Goal: Check status: Check status

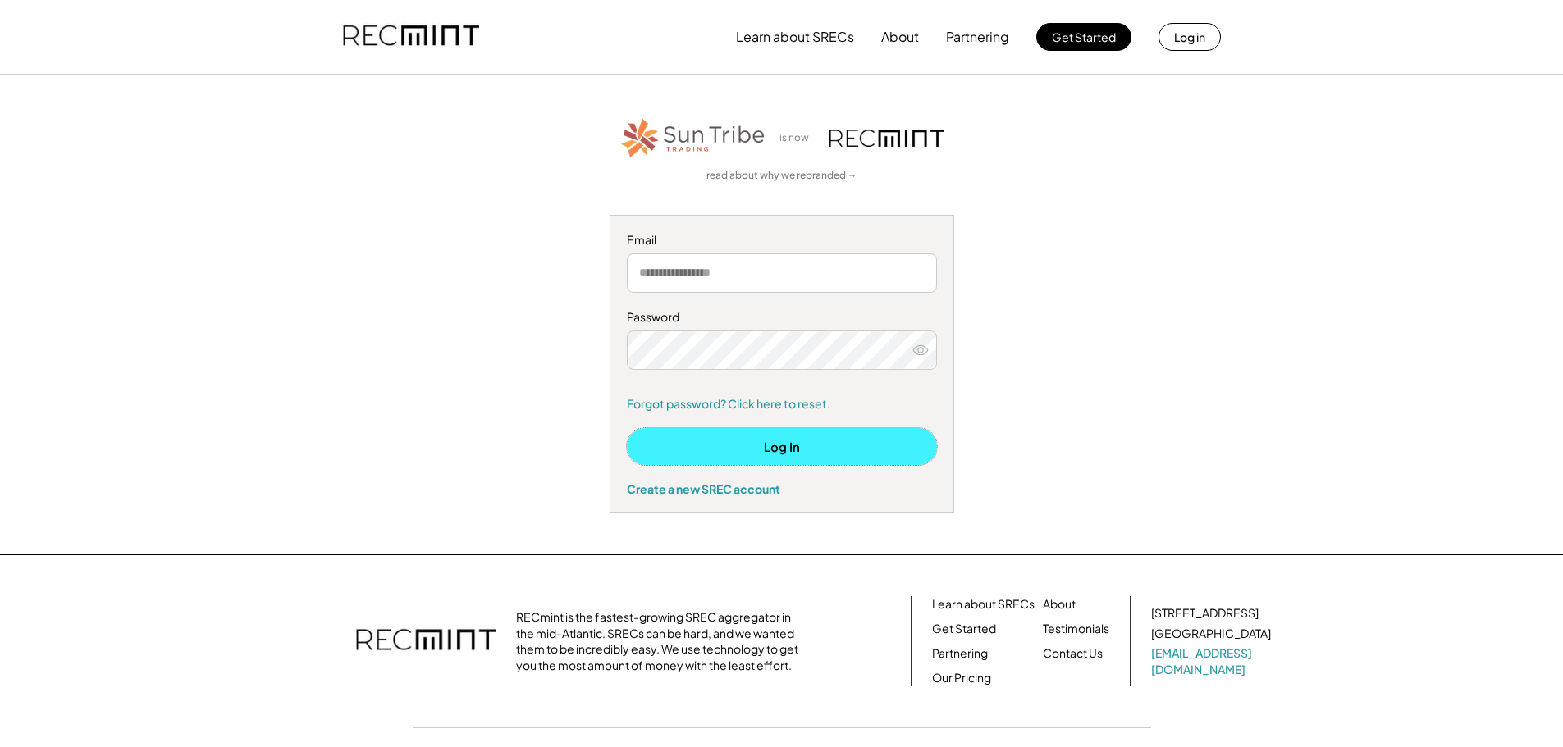
click at [774, 440] on button "Log In" at bounding box center [782, 446] width 310 height 37
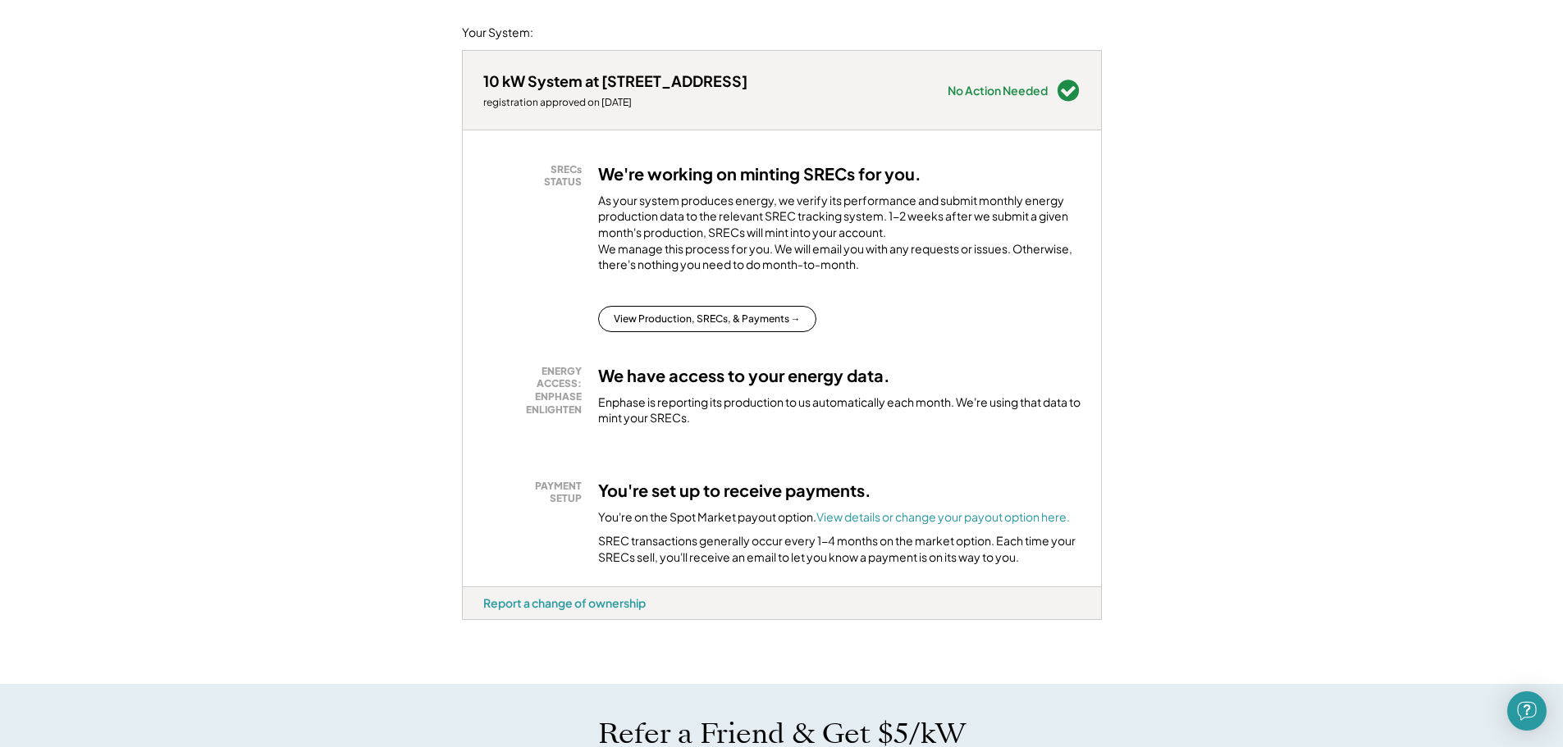
scroll to position [246, 0]
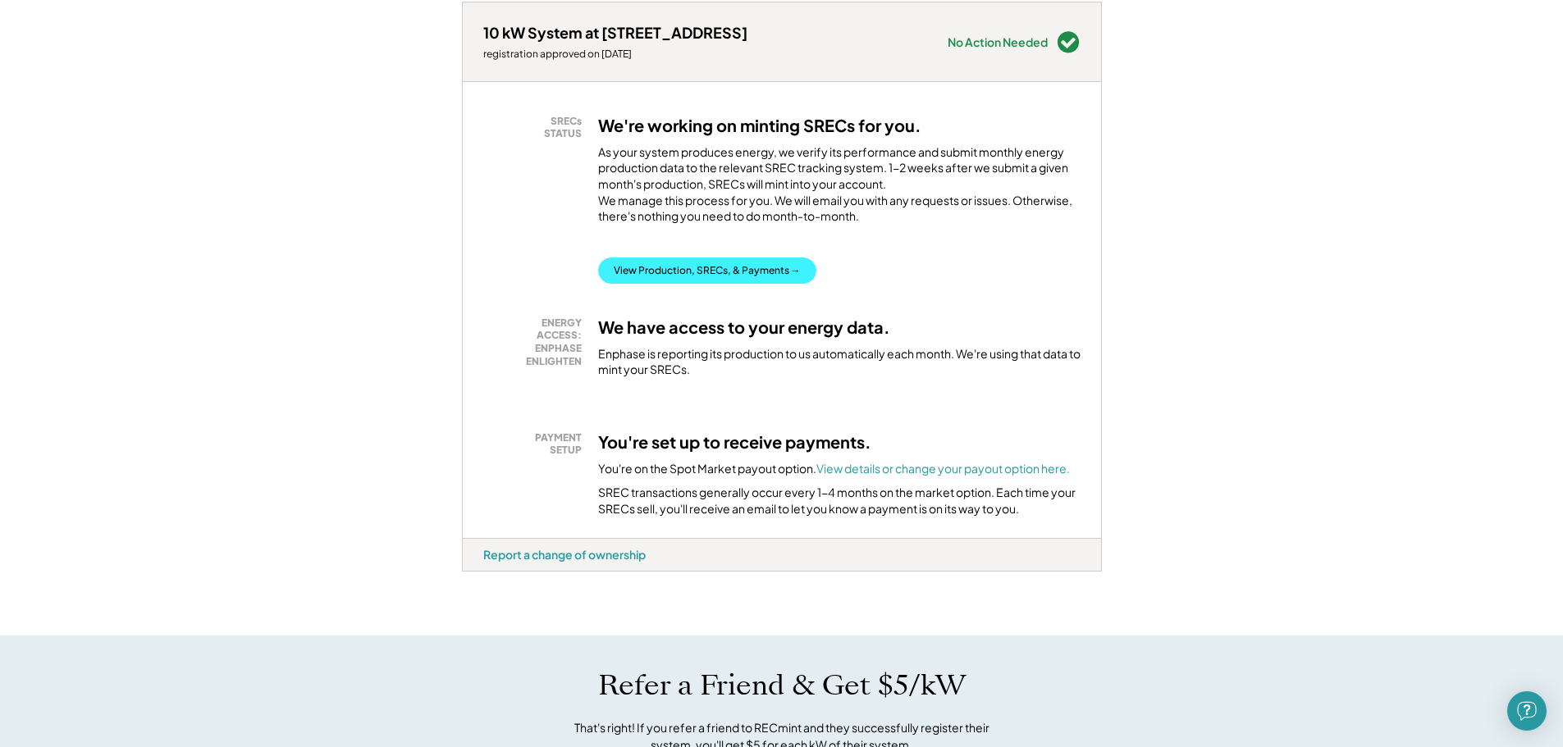
click at [759, 284] on button "View Production, SRECs, & Payments →" at bounding box center [707, 271] width 218 height 26
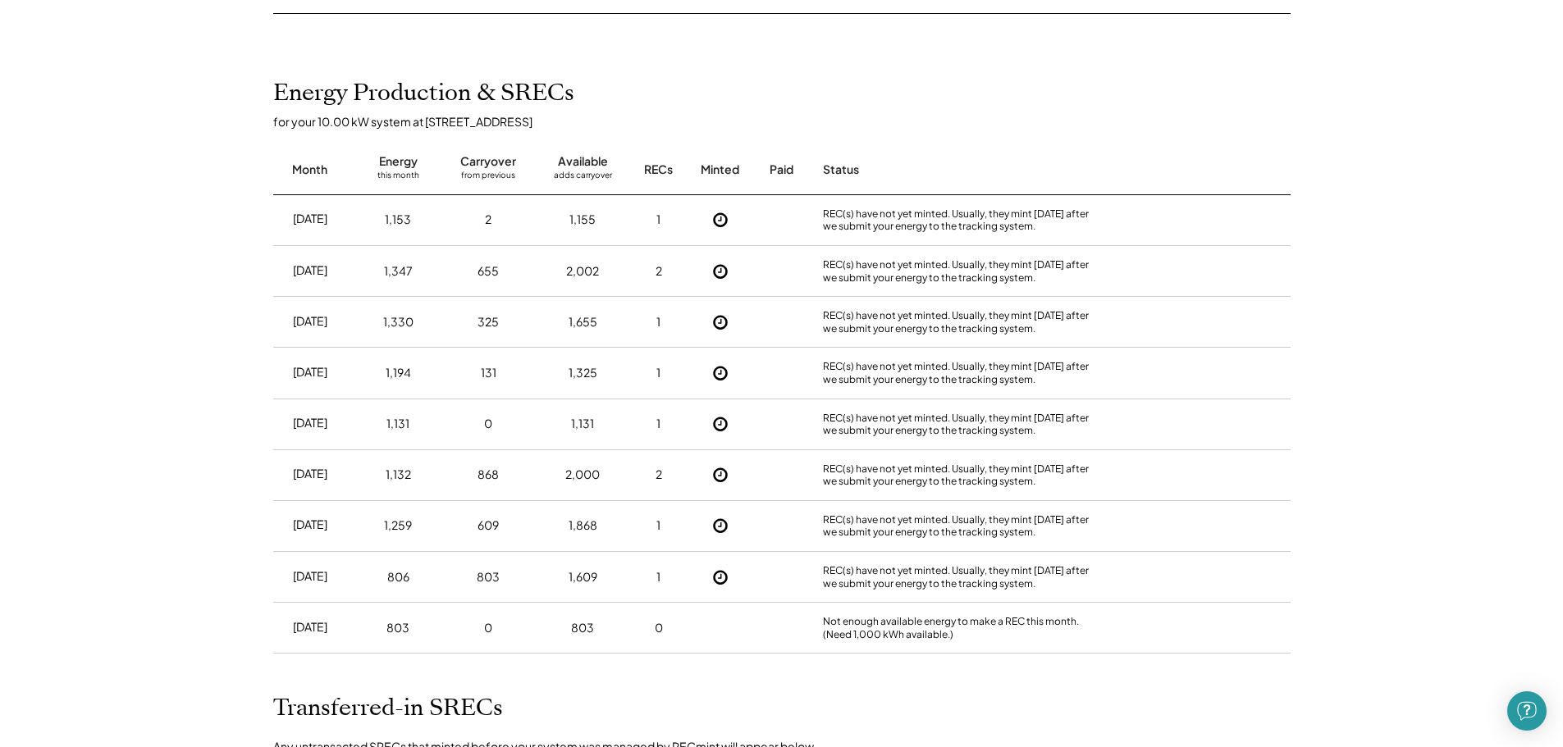
scroll to position [328, 0]
click at [718, 222] on icon at bounding box center [720, 222] width 16 height 16
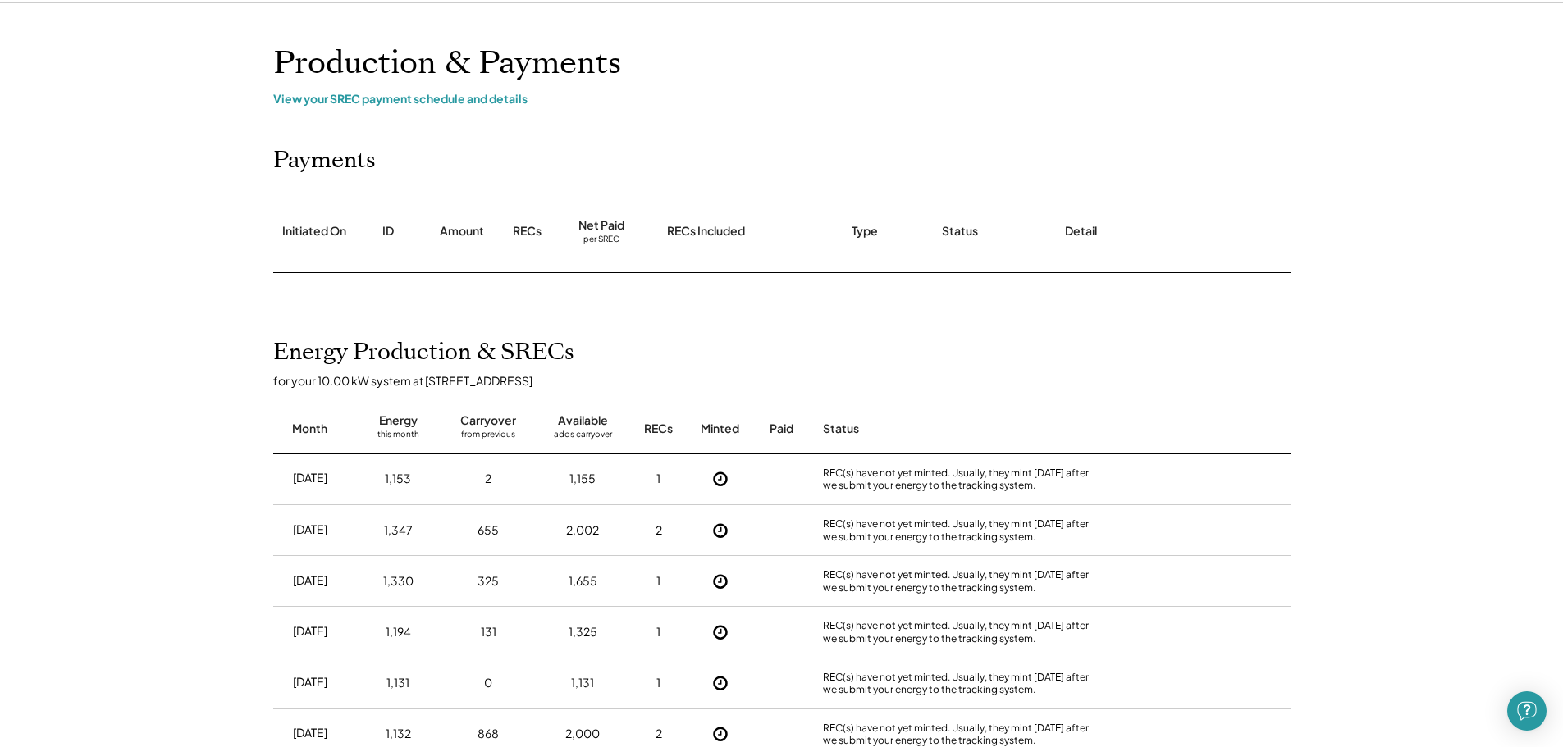
scroll to position [0, 0]
